Goal: Task Accomplishment & Management: Complete application form

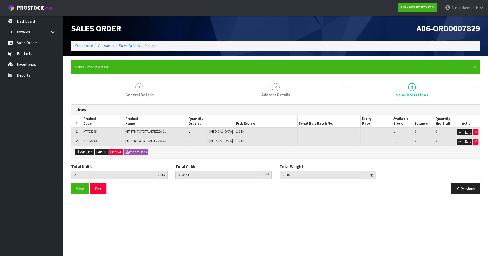
click at [37, 44] on link "Sales Orders" at bounding box center [31, 42] width 63 height 11
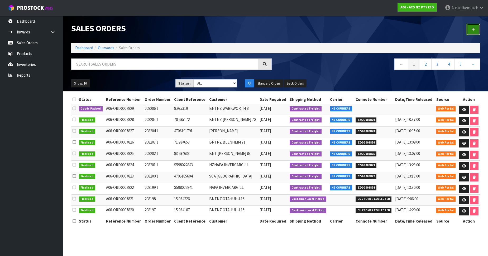
click at [478, 25] on link at bounding box center [473, 29] width 14 height 11
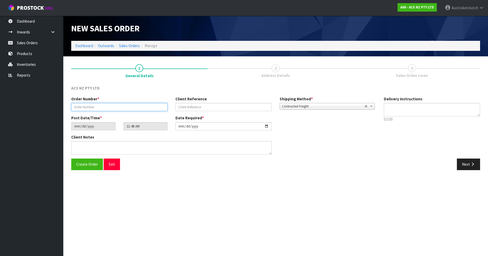
click at [98, 108] on input "text" at bounding box center [119, 107] width 96 height 8
paste input "208207.1"
type input "208207.1"
click at [200, 106] on input "text" at bounding box center [223, 107] width 96 height 8
paste input "52:935409"
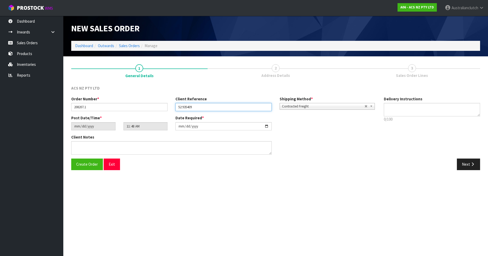
type input "52:935409"
click at [452, 109] on textarea at bounding box center [432, 109] width 96 height 13
type textarea "PLEASE SEND VIA NZC"
drag, startPoint x: 467, startPoint y: 163, endPoint x: 488, endPoint y: 165, distance: 20.7
click at [467, 163] on button "Next" at bounding box center [468, 164] width 23 height 11
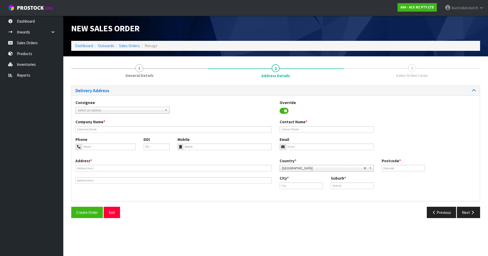
click at [117, 111] on span "Select an Option" at bounding box center [120, 110] width 85 height 6
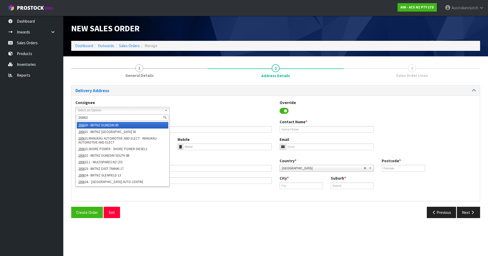
type input "200627"
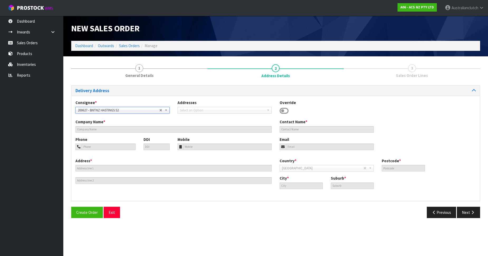
type input "BNTNZ HASTINGS 52"
type input "CNR TOMOANA ROAD & QUEEN ST"
type input "4120"
type input "HASTINGS"
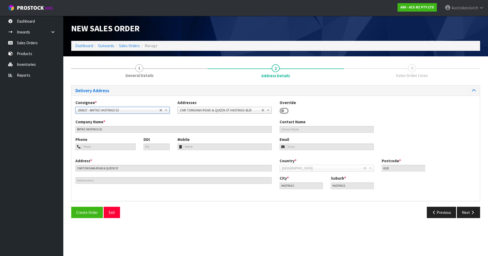
click at [117, 111] on span "200627 - BNTNZ HASTINGS 52" at bounding box center [118, 110] width 81 height 6
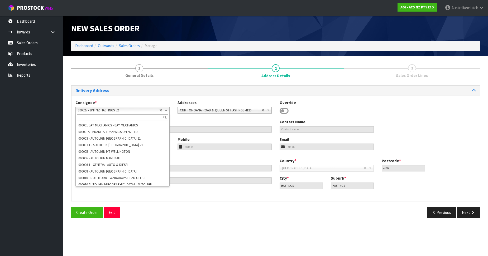
scroll to position [1437, 0]
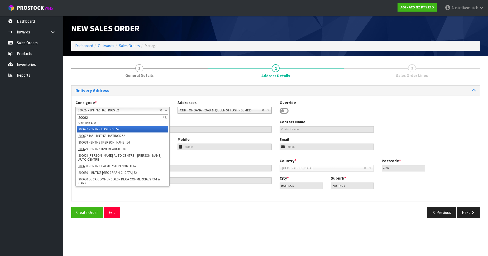
type input "200627"
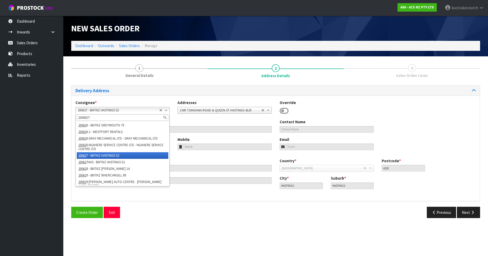
scroll to position [0, 0]
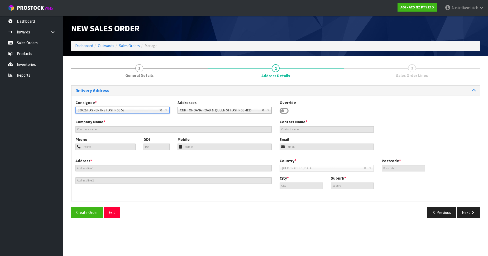
type input "BNTNZ HASTINGS 52"
type input "[STREET_ADDRESS][PERSON_NAME]"
type input "4120"
type input "HASTINGS"
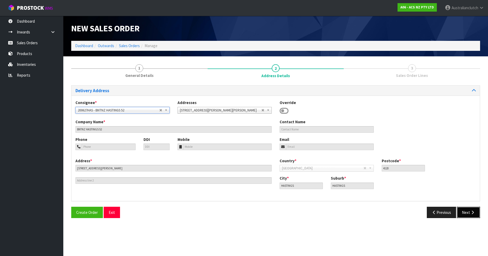
click at [463, 215] on button "Next" at bounding box center [468, 212] width 23 height 11
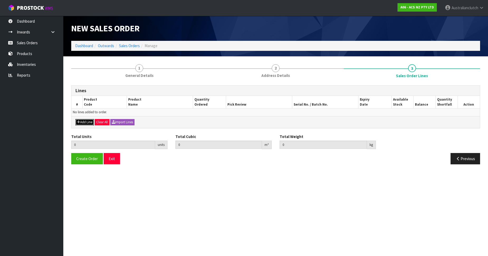
click at [86, 121] on button "Add Line" at bounding box center [84, 122] width 18 height 6
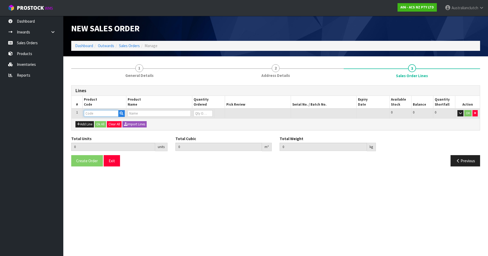
click at [94, 113] on input "text" at bounding box center [101, 113] width 35 height 7
paste input "KNI25016-1A"
type input "KNI25016-1A"
type input "0.000000"
type input "0.000"
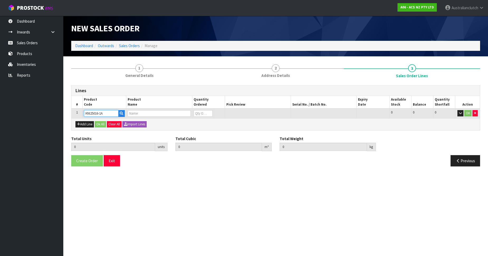
type input "KIT HD NISSAN NAVARA 2.5L"
type input "0"
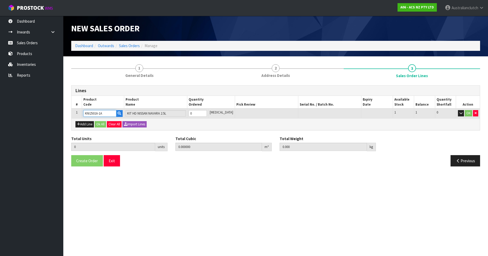
type input "KNI25016-1A"
type input "1"
type input "0.01443"
type input "10.88"
type input "1"
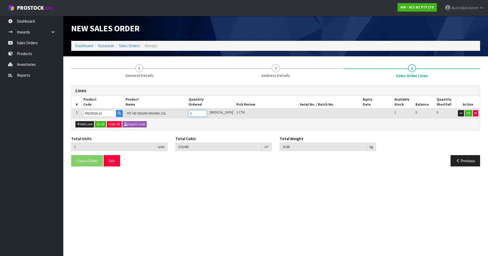
click at [207, 112] on input "1" at bounding box center [198, 113] width 18 height 7
click at [466, 113] on button "OK" at bounding box center [468, 113] width 7 height 6
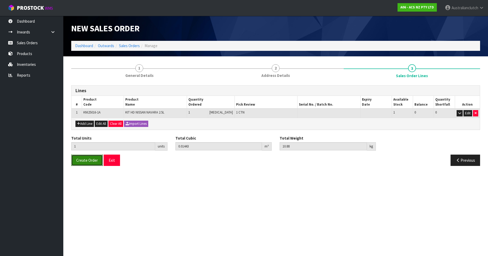
click at [92, 156] on button "Create Order" at bounding box center [87, 160] width 32 height 11
